Goal: Task Accomplishment & Management: Use online tool/utility

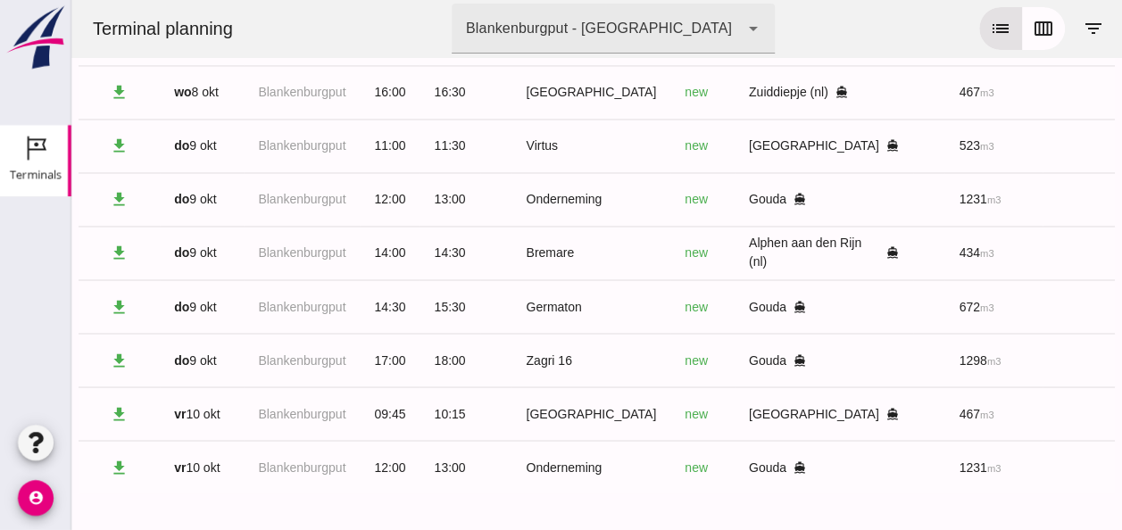
scroll to position [0, 478]
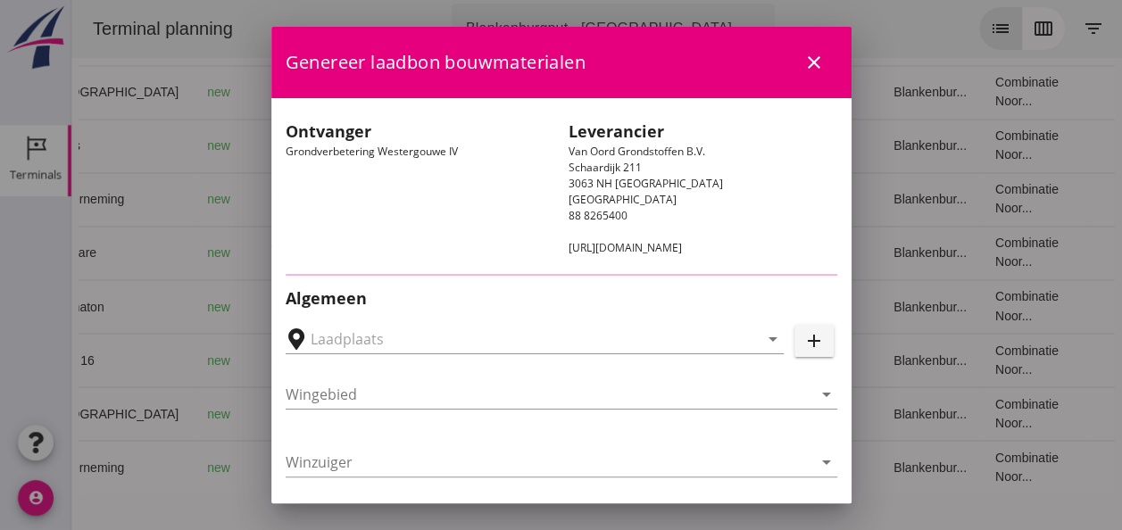
type input "Loswal Fa. J. Bos&Zonen, [GEOGRAPHIC_DATA]"
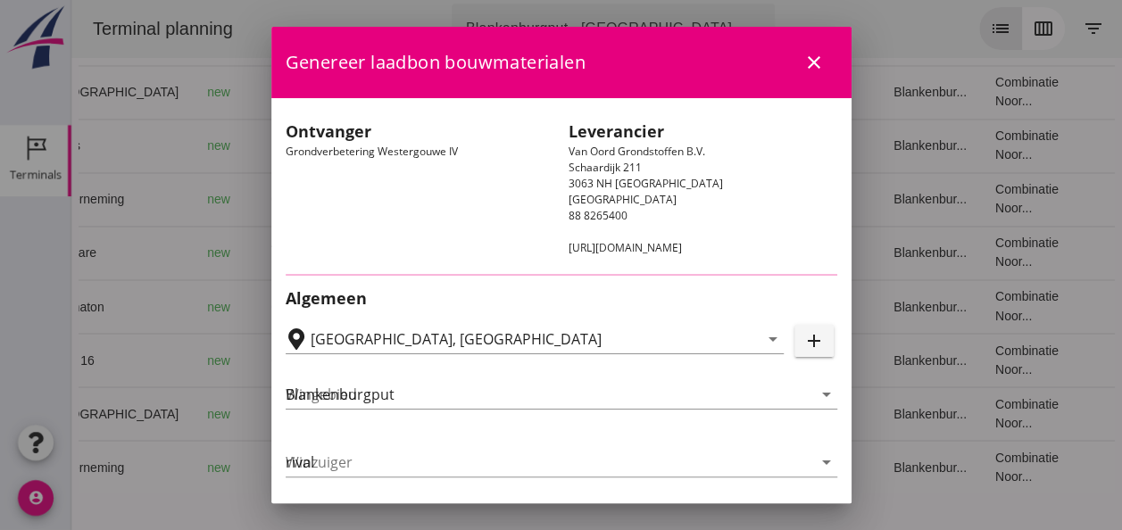
type input "Onderneming"
type input "[PERSON_NAME]"
type input "1231"
type input "Ontzilt oph.zand [75] (6120)"
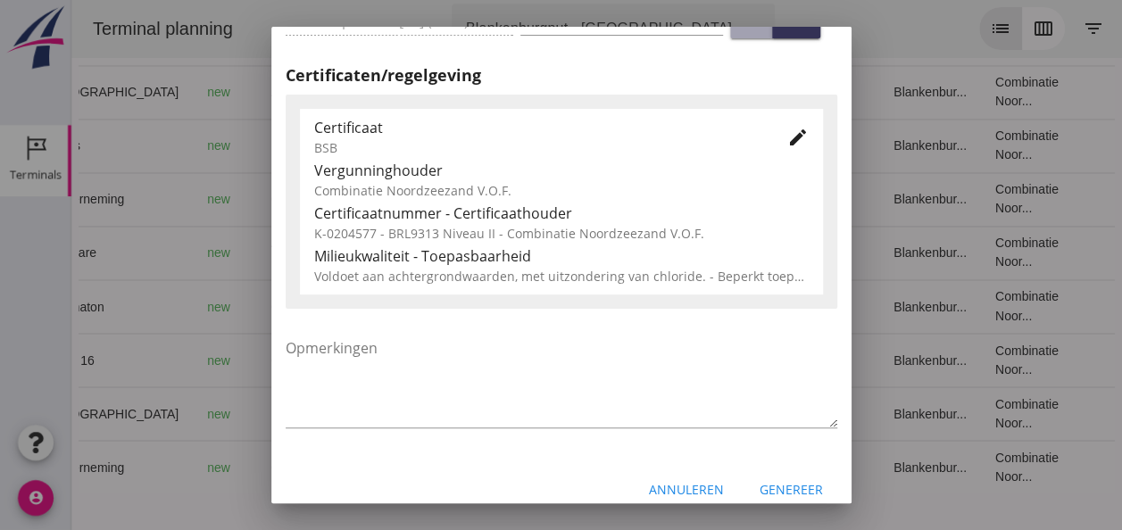
scroll to position [910, 0]
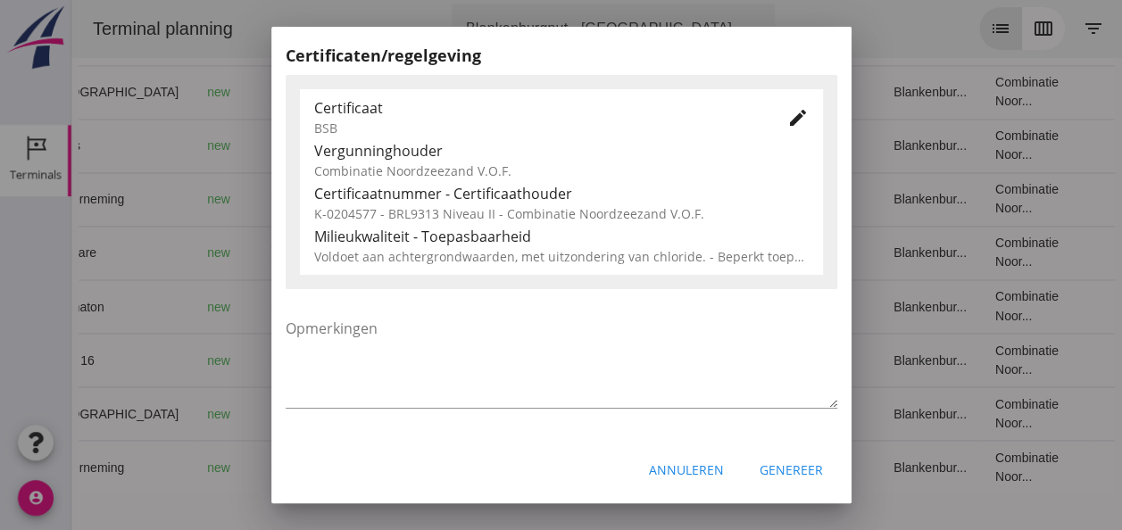
click at [686, 470] on div "Annuleren" at bounding box center [686, 470] width 75 height 19
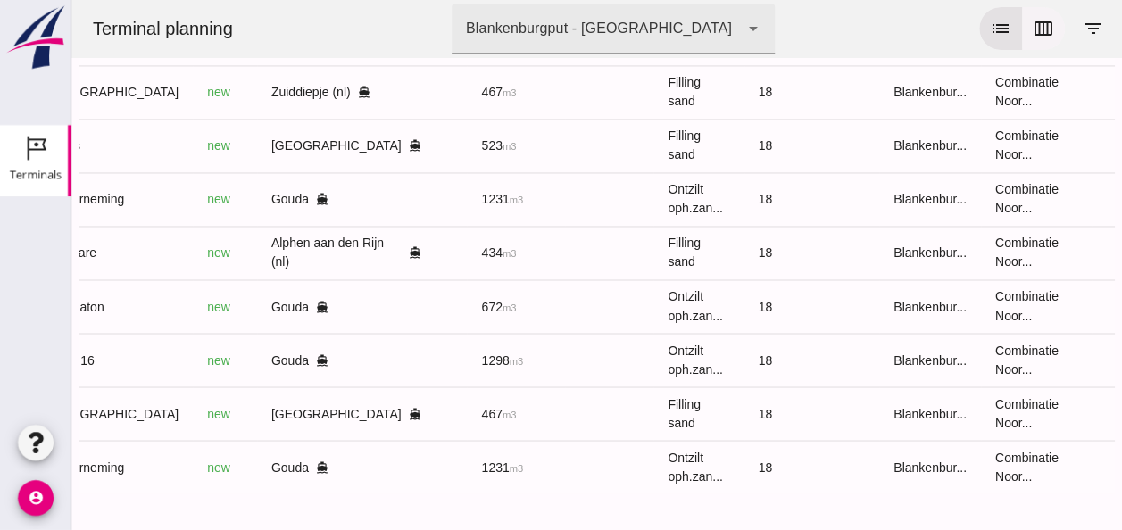
click at [1034, 36] on icon "calendar_view_week" at bounding box center [1043, 28] width 21 height 21
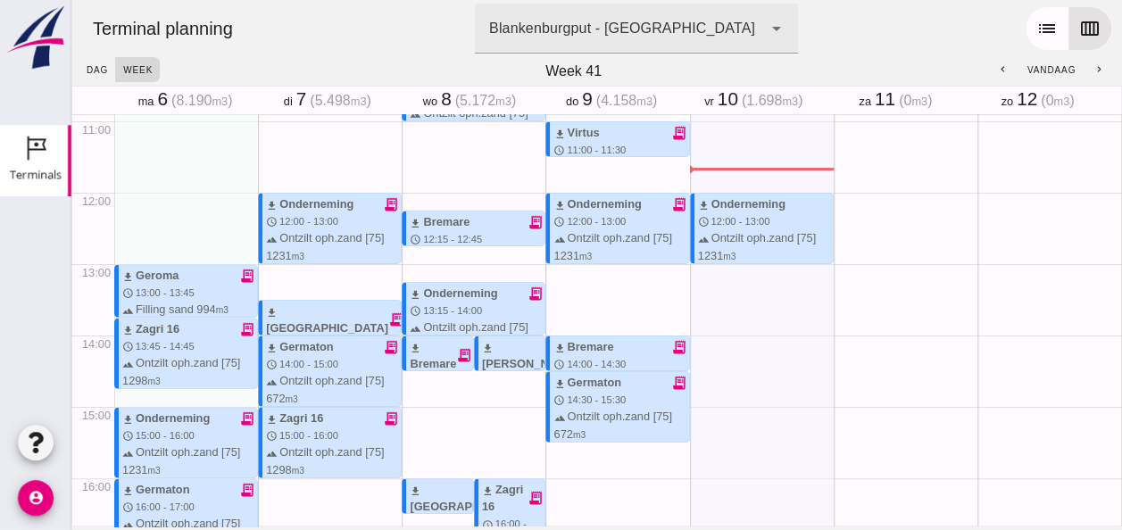
scroll to position [786, 0]
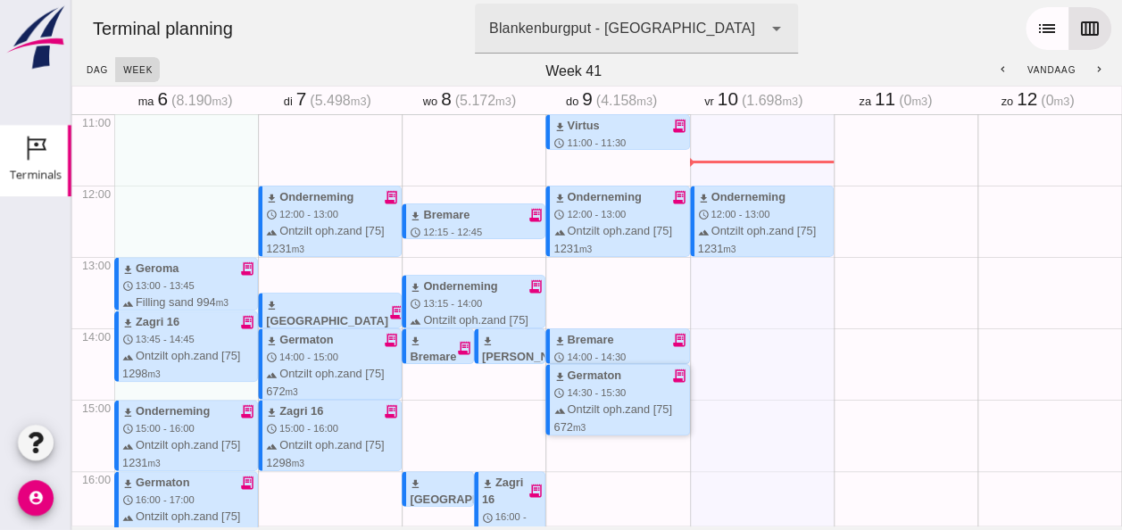
click at [671, 375] on icon "receipt_long" at bounding box center [679, 376] width 16 height 16
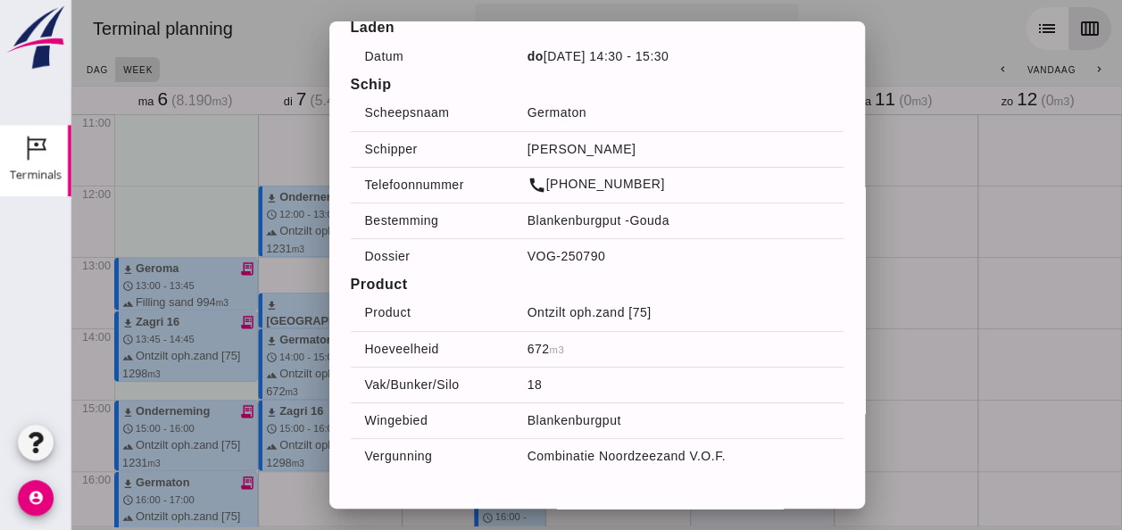
scroll to position [89, 0]
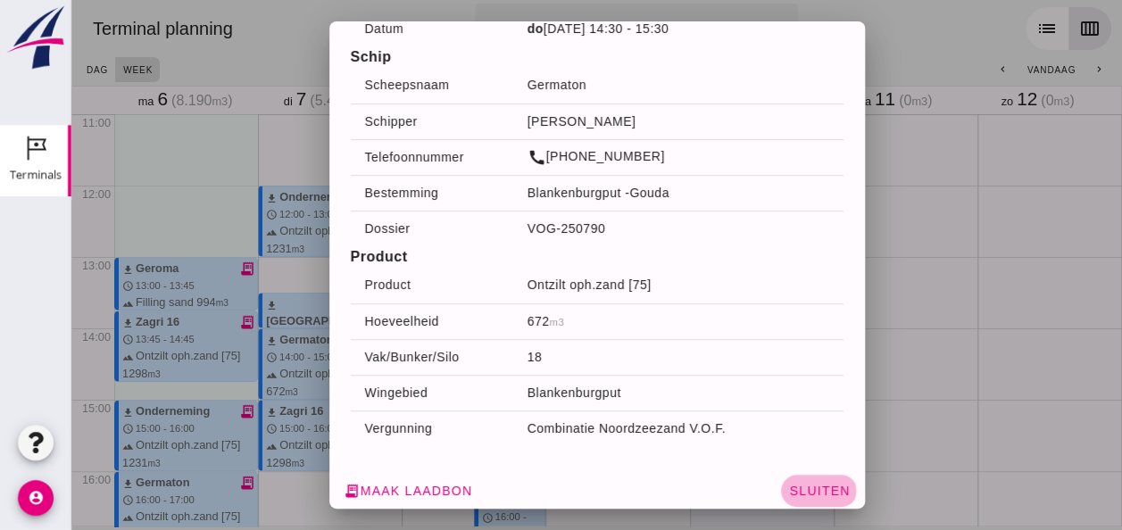
click at [809, 497] on span "Sluiten" at bounding box center [819, 491] width 62 height 14
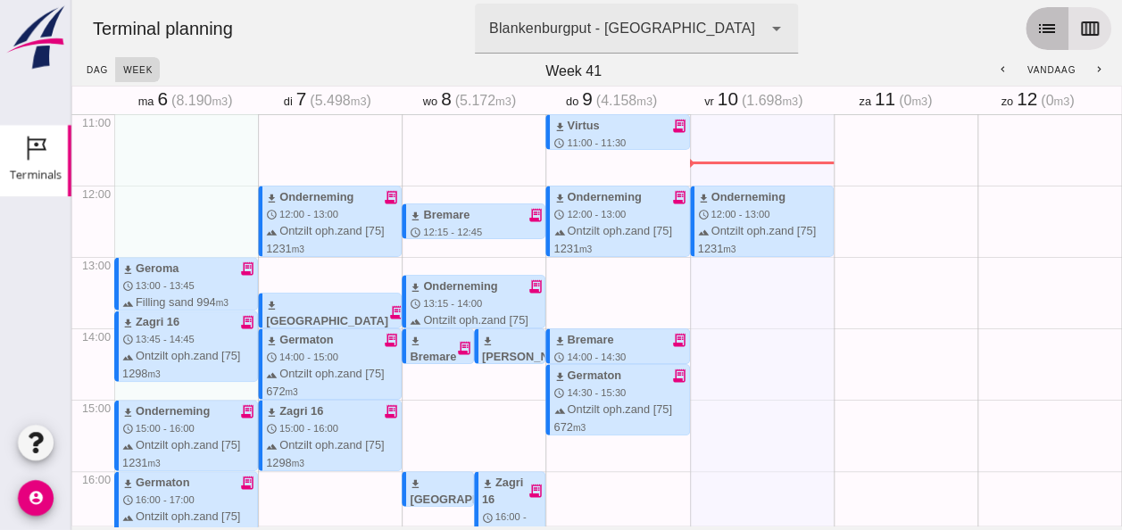
click at [1037, 27] on icon "list" at bounding box center [1046, 28] width 21 height 21
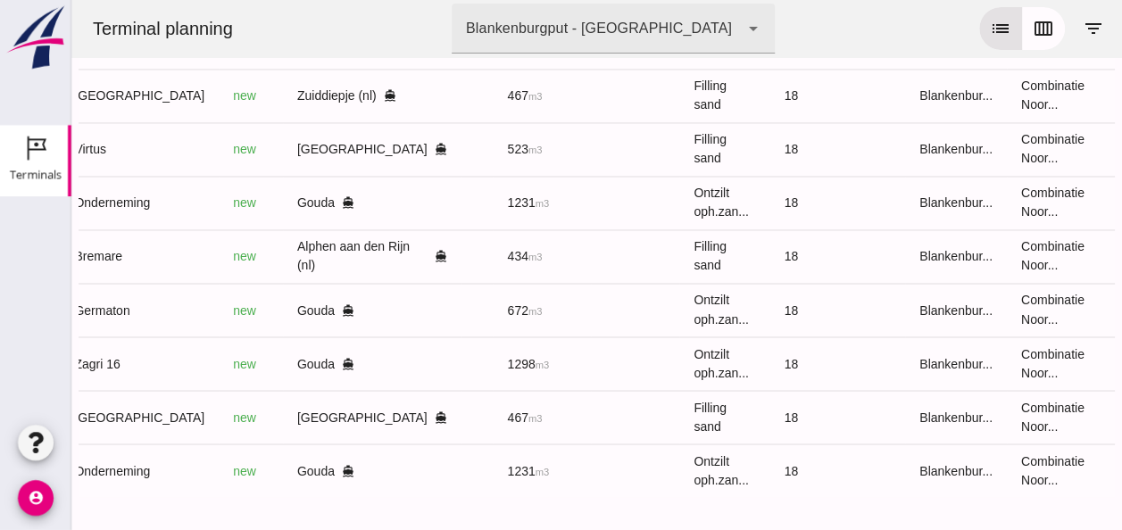
scroll to position [1394, 0]
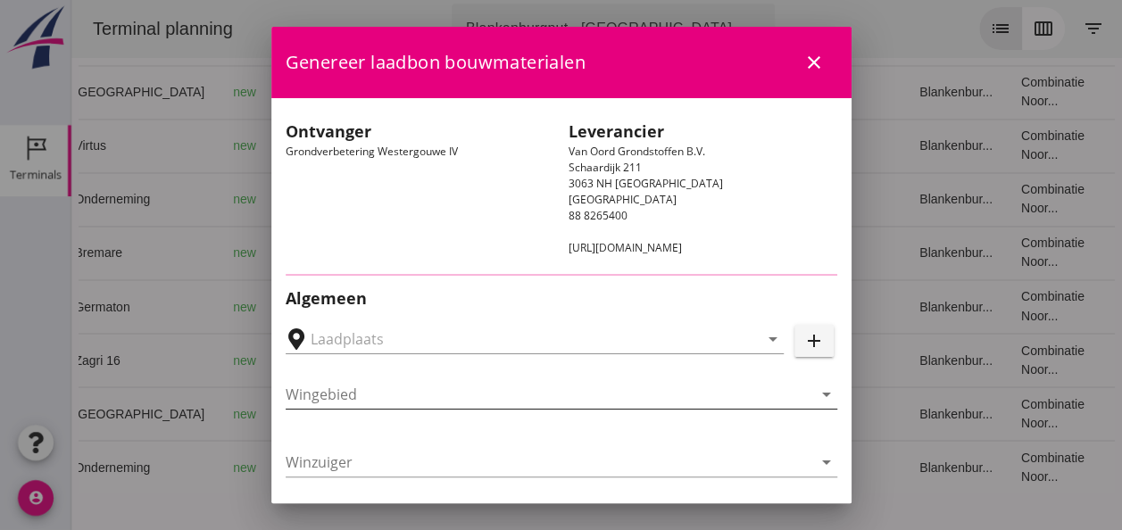
type input "Loswal Fa. J. Bos&Zonen, [GEOGRAPHIC_DATA]"
type input "Onderneming"
type input "[PERSON_NAME]"
type input "1231"
type input "Ontzilt oph.zand [75] (6120)"
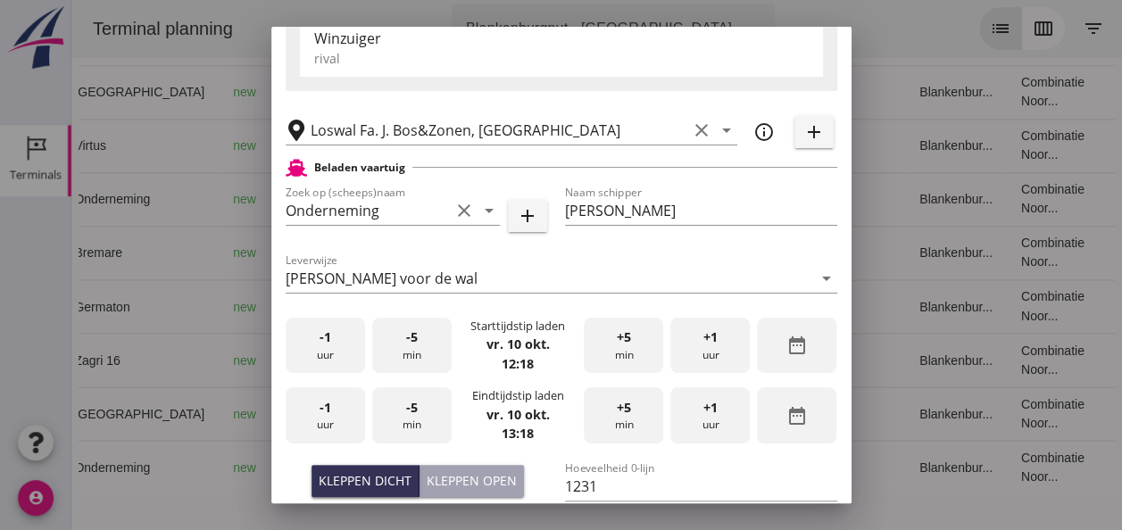
scroll to position [357, 0]
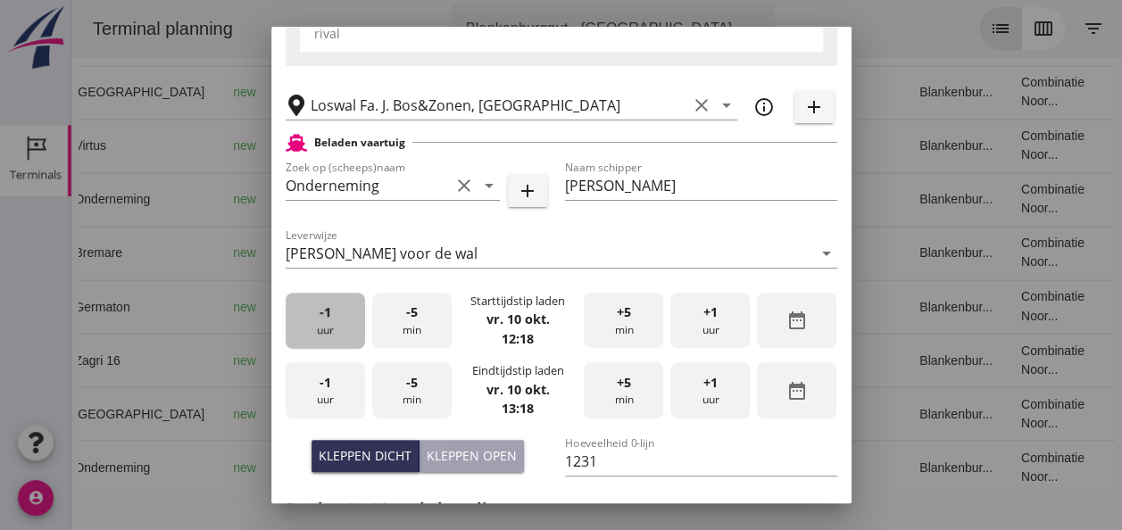
click at [332, 329] on div "-1 uur" at bounding box center [325, 321] width 79 height 56
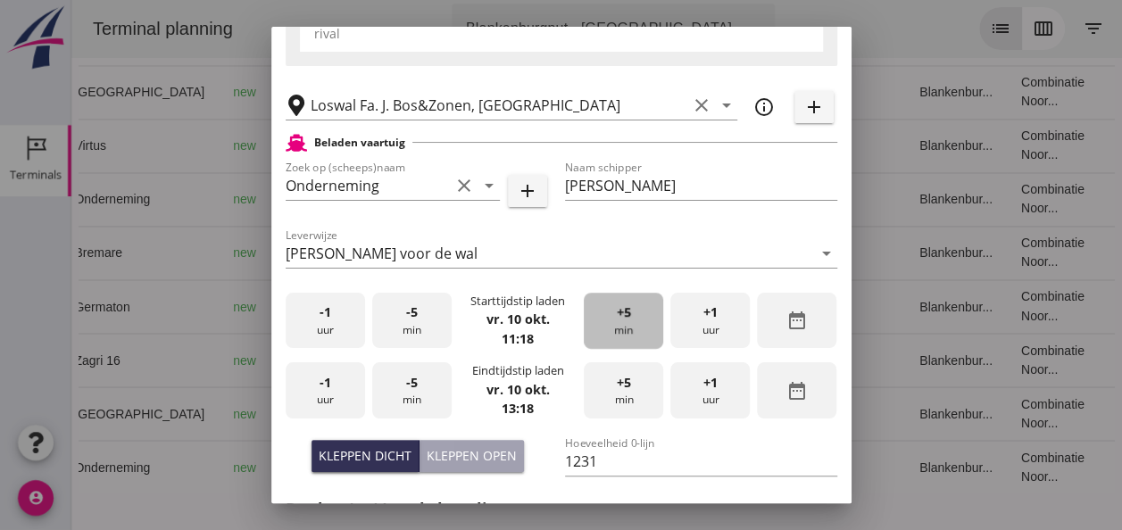
click at [614, 328] on div "+5 min" at bounding box center [623, 321] width 79 height 56
click at [615, 328] on div "+5 min" at bounding box center [623, 321] width 79 height 56
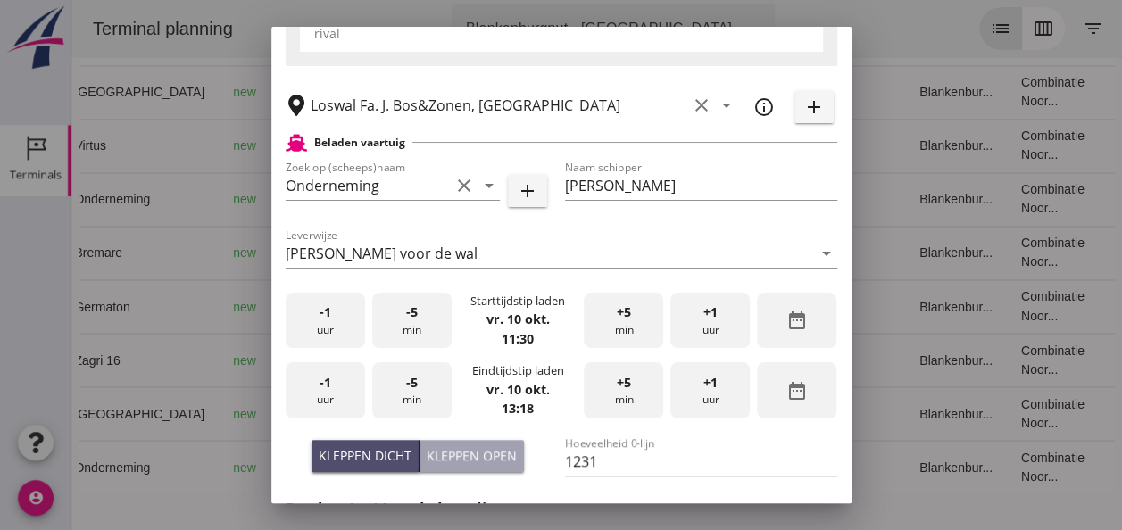
click at [385, 450] on div "Kleppen dicht" at bounding box center [365, 455] width 93 height 19
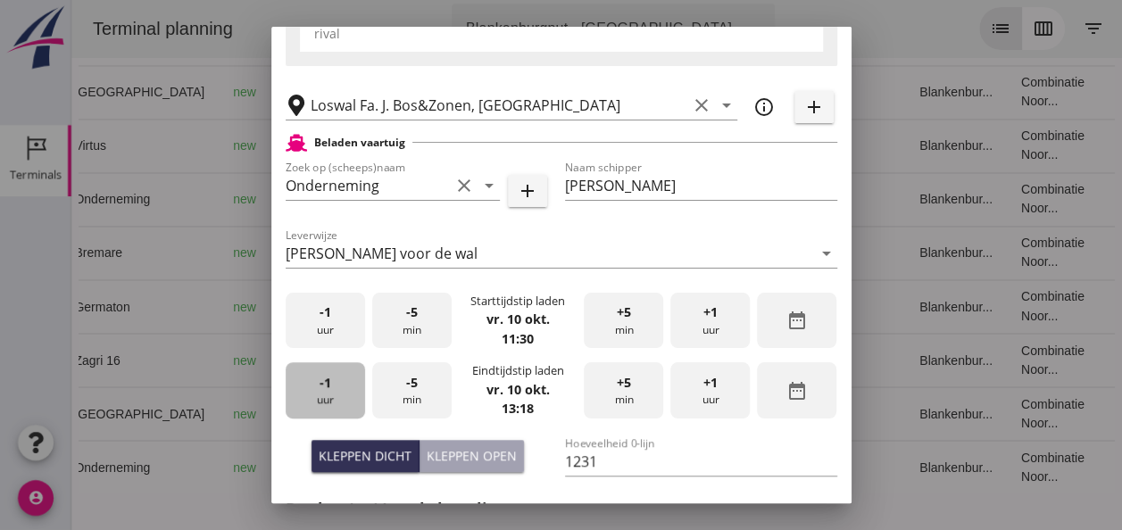
click at [328, 395] on div "-1 uur" at bounding box center [325, 390] width 79 height 56
click at [406, 391] on span "-5" at bounding box center [412, 383] width 12 height 20
click at [407, 389] on span "-5" at bounding box center [412, 383] width 12 height 20
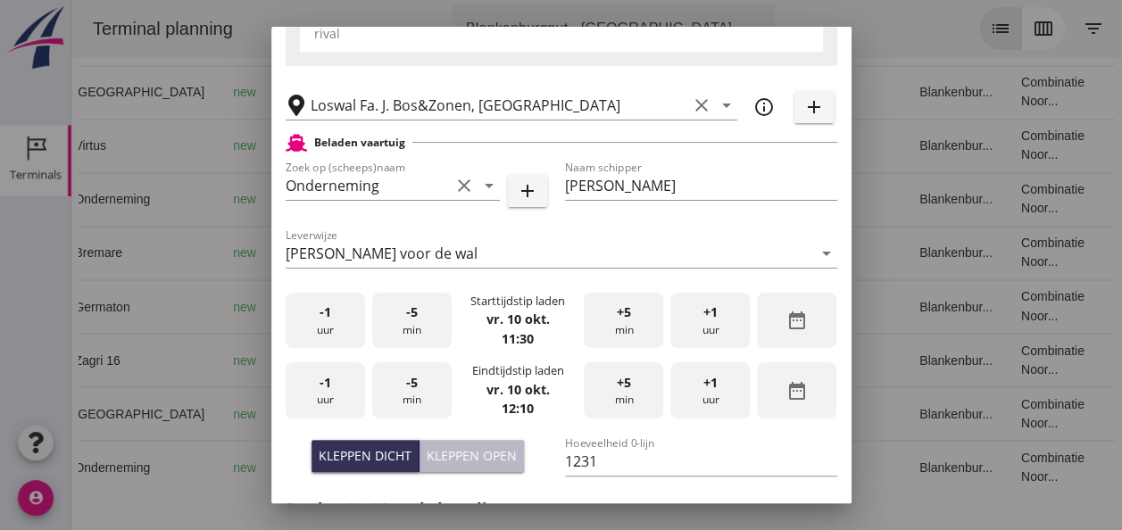
click at [487, 453] on div "Kleppen open" at bounding box center [472, 455] width 90 height 19
type input "1003"
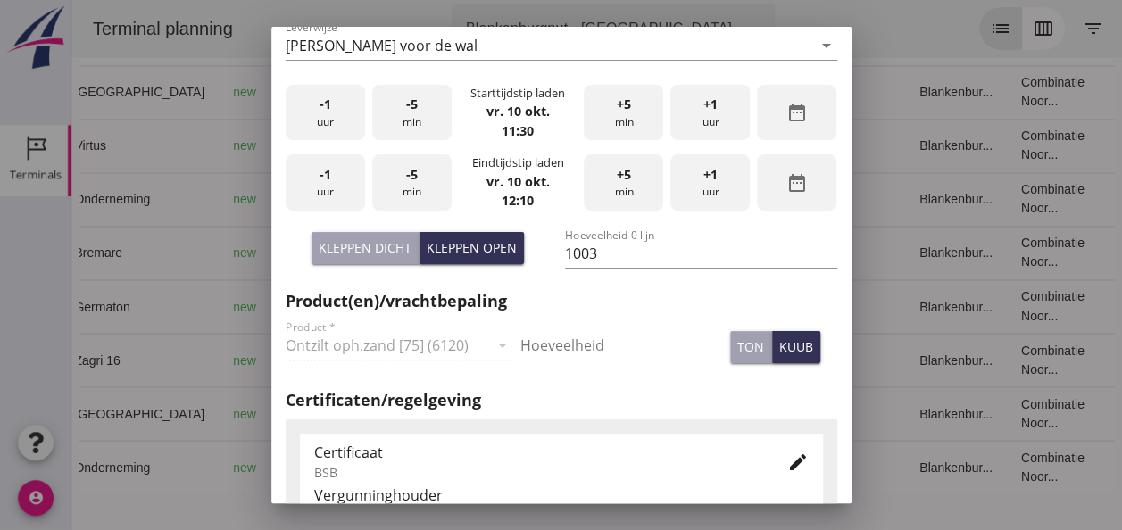
scroll to position [714, 0]
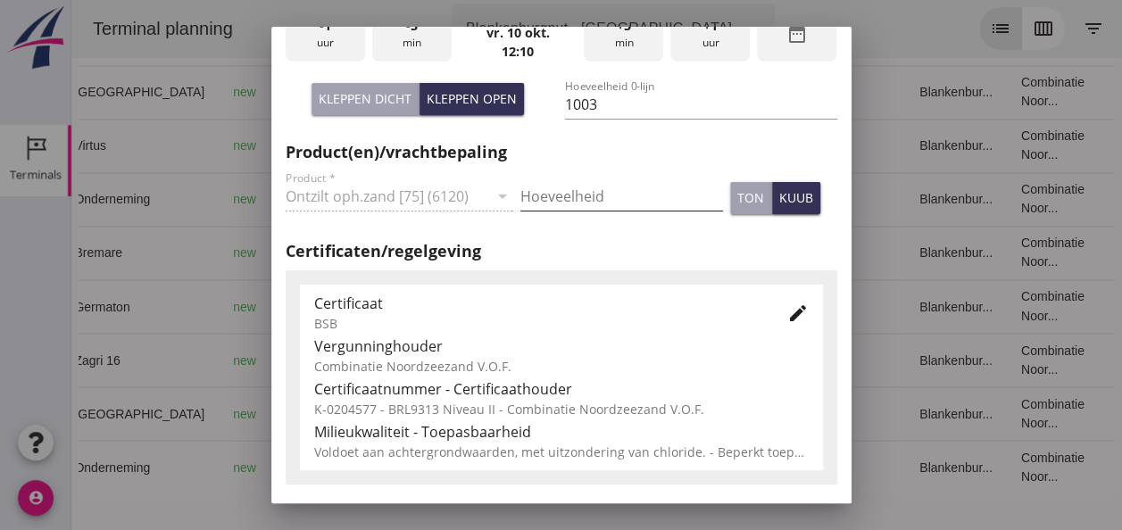
drag, startPoint x: 545, startPoint y: 192, endPoint x: 584, endPoint y: 236, distance: 58.2
click at [545, 193] on input "Hoeveelheid" at bounding box center [621, 196] width 203 height 29
type input "1003"
click at [787, 195] on div "kuub" at bounding box center [796, 197] width 34 height 19
click at [787, 309] on icon "edit" at bounding box center [797, 313] width 21 height 21
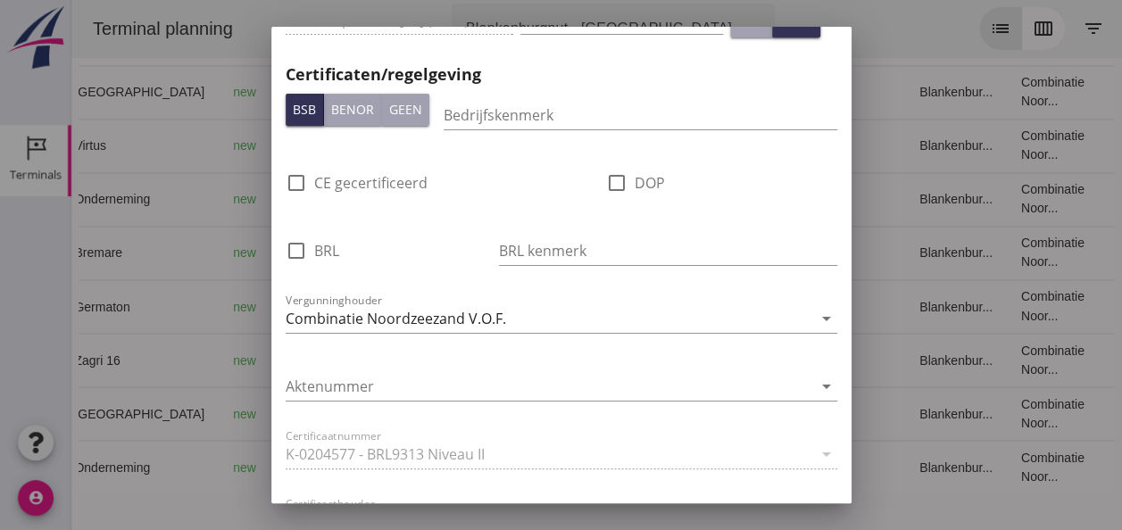
scroll to position [1160, 0]
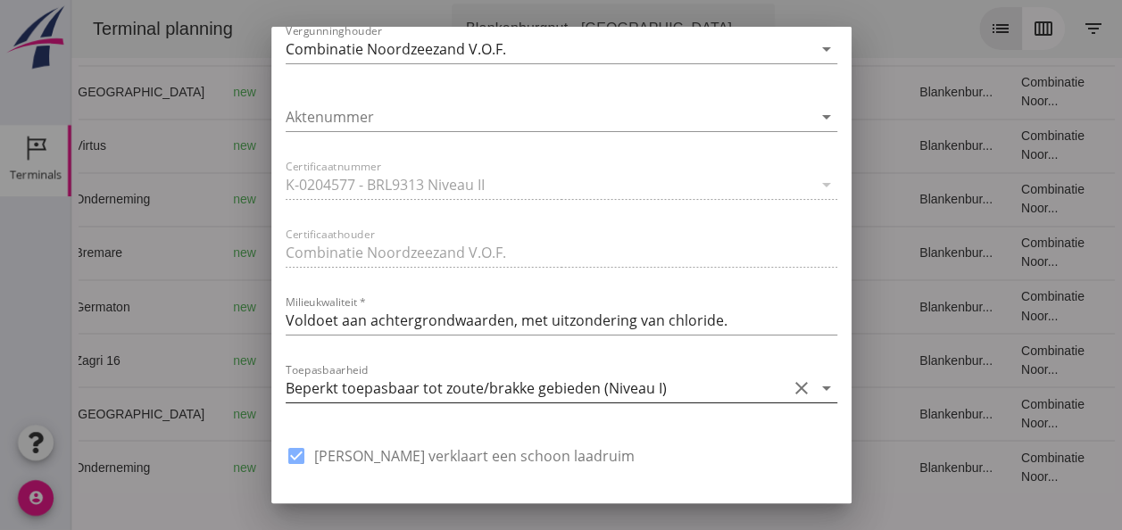
click at [816, 385] on icon "arrow_drop_down" at bounding box center [826, 388] width 21 height 21
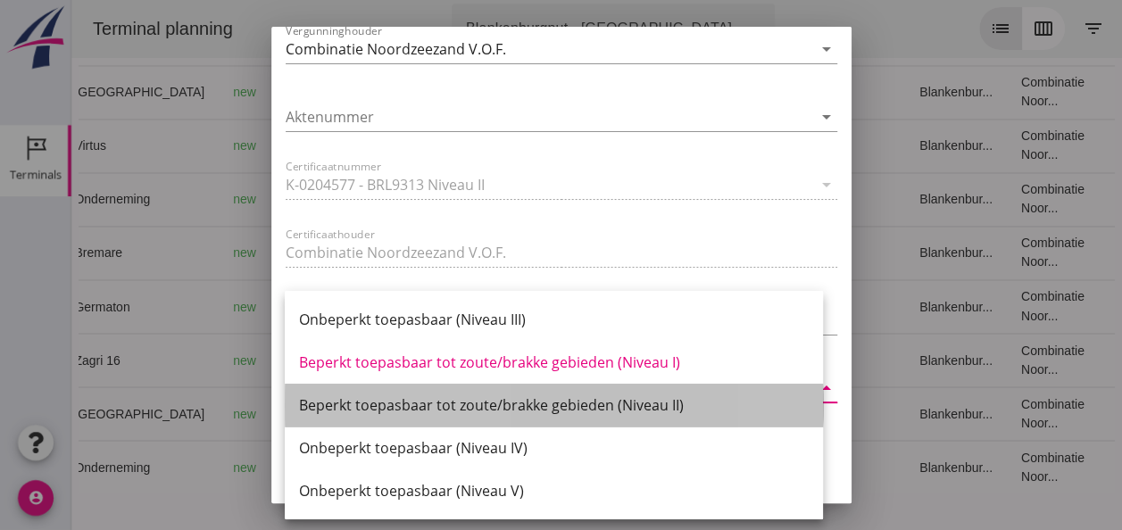
click at [636, 402] on div "Beperkt toepasbaar tot zoute/brakke gebieden (Niveau II)" at bounding box center [554, 405] width 510 height 21
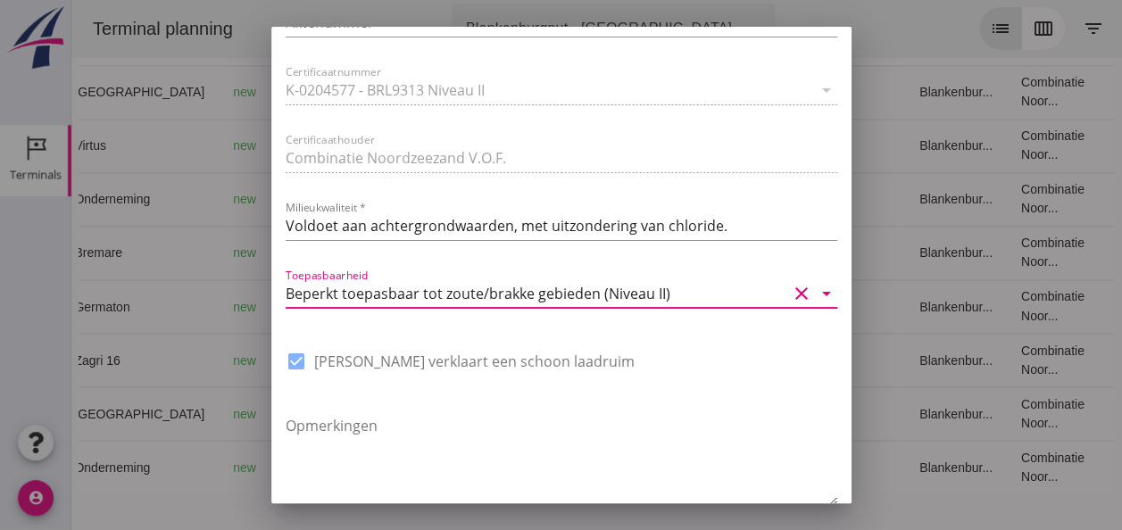
scroll to position [1352, 0]
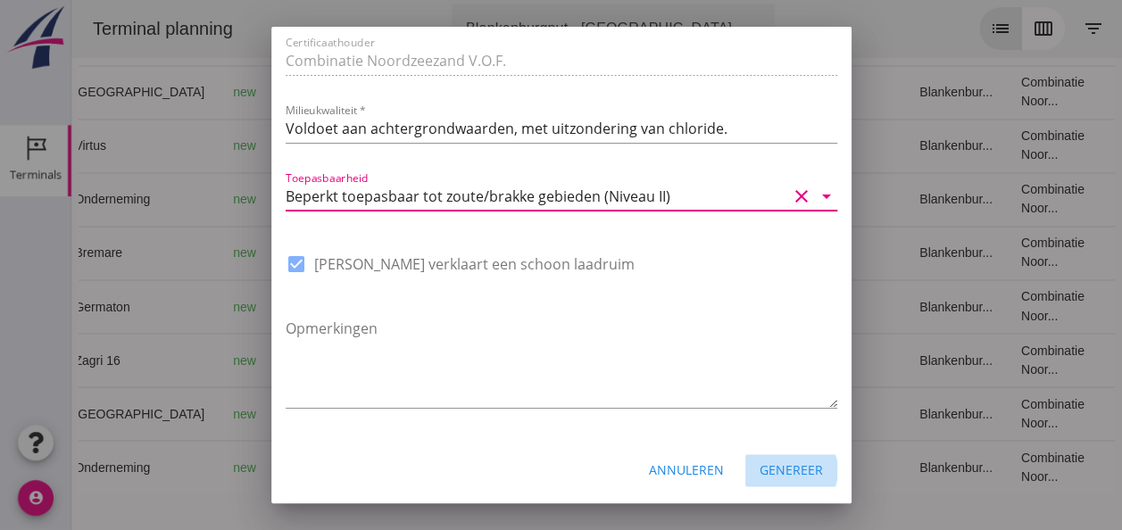
click at [782, 467] on div "Genereer" at bounding box center [791, 470] width 63 height 19
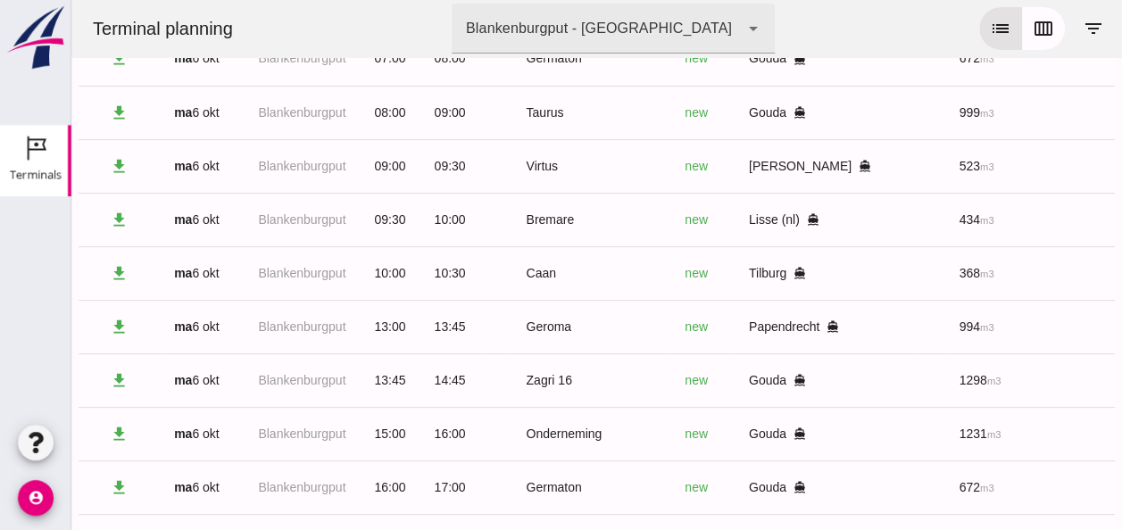
scroll to position [0, 0]
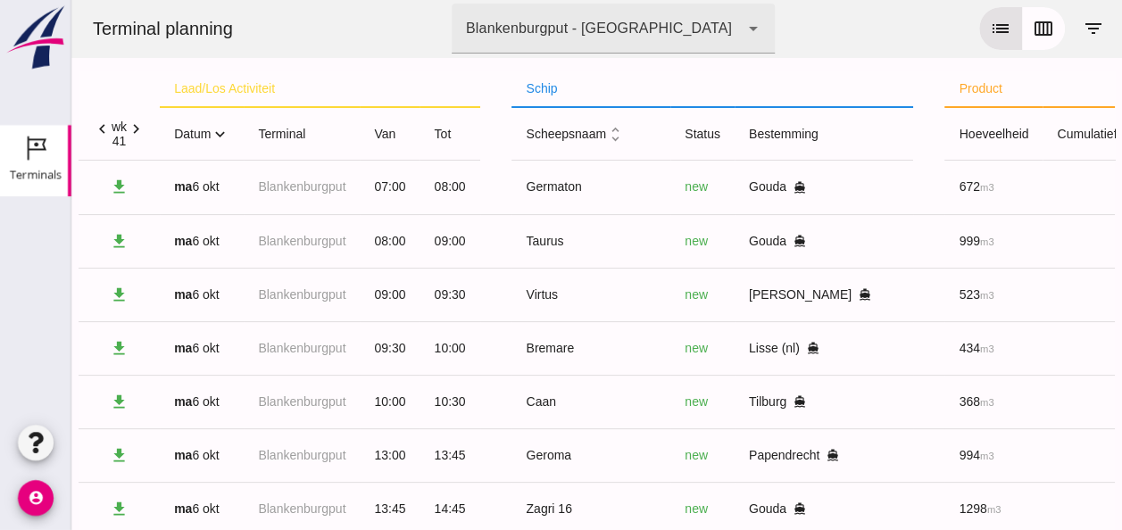
click at [135, 128] on icon "chevron_right" at bounding box center [136, 129] width 19 height 19
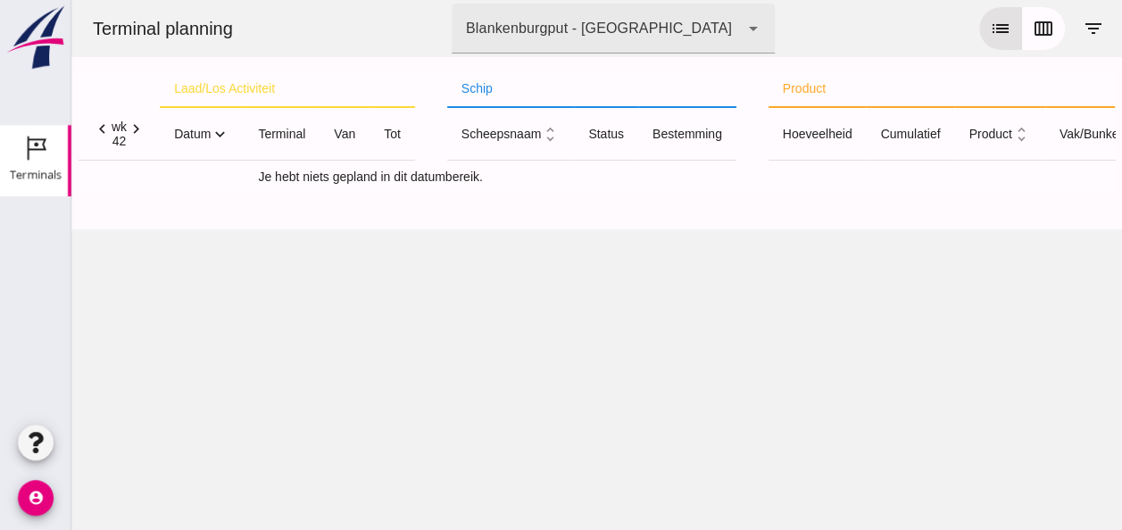
click at [98, 129] on icon "chevron_left" at bounding box center [102, 129] width 19 height 19
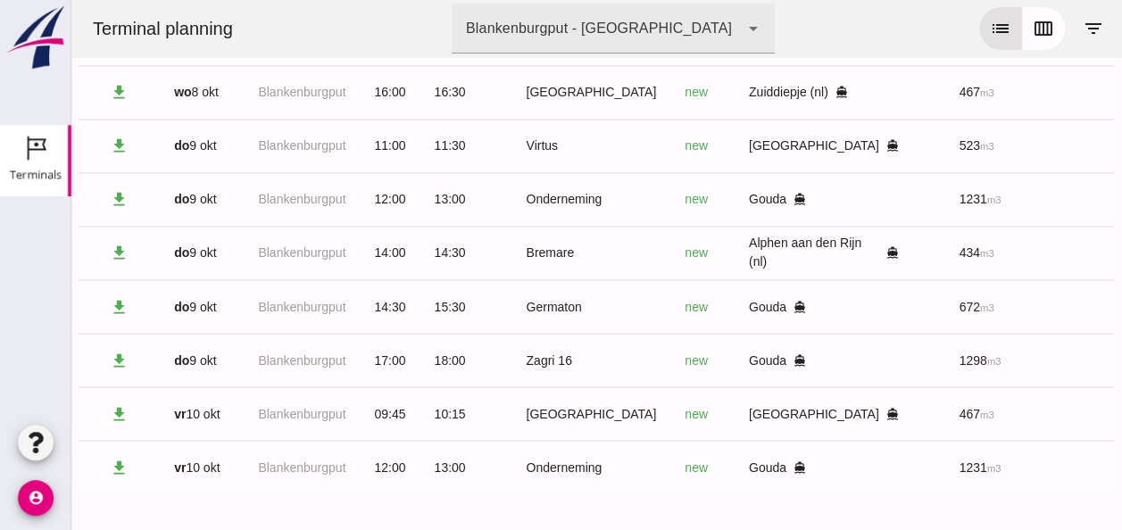
scroll to position [1394, 0]
